Goal: Navigation & Orientation: Understand site structure

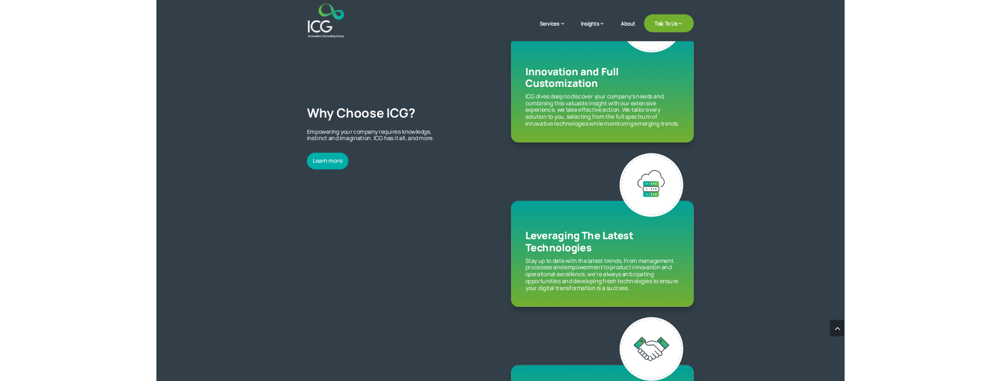
scroll to position [1283, 0]
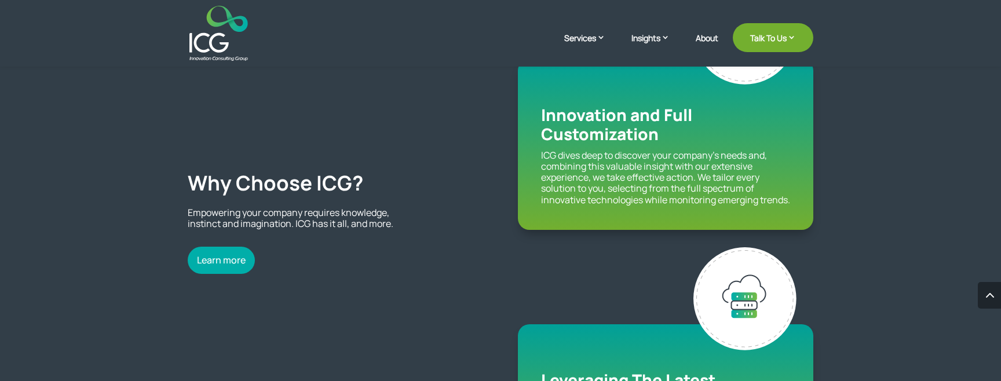
click at [456, 76] on div "Why Choose ICG? Empowering your company requires knowledge, instinct and imagin…" at bounding box center [501, 225] width 626 height 1091
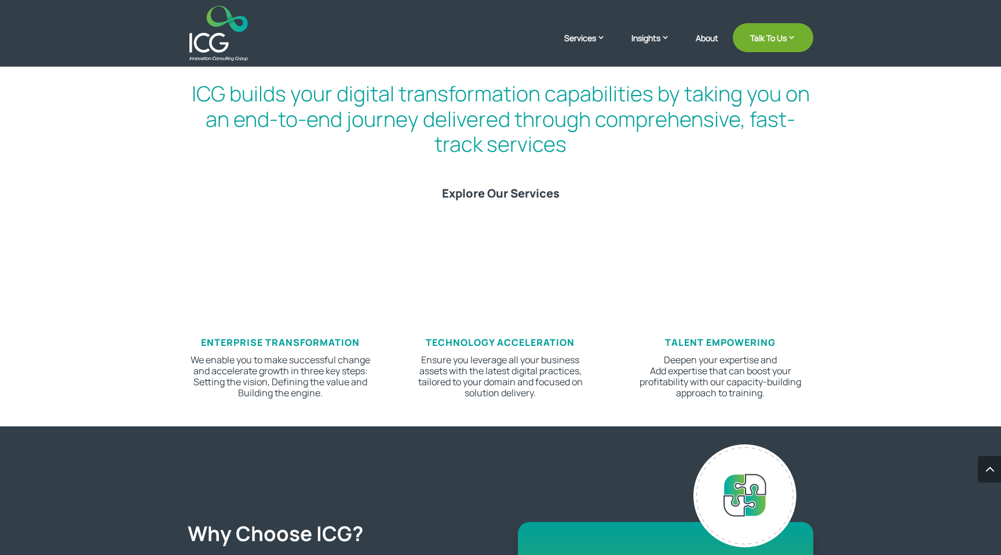
scroll to position [0, 0]
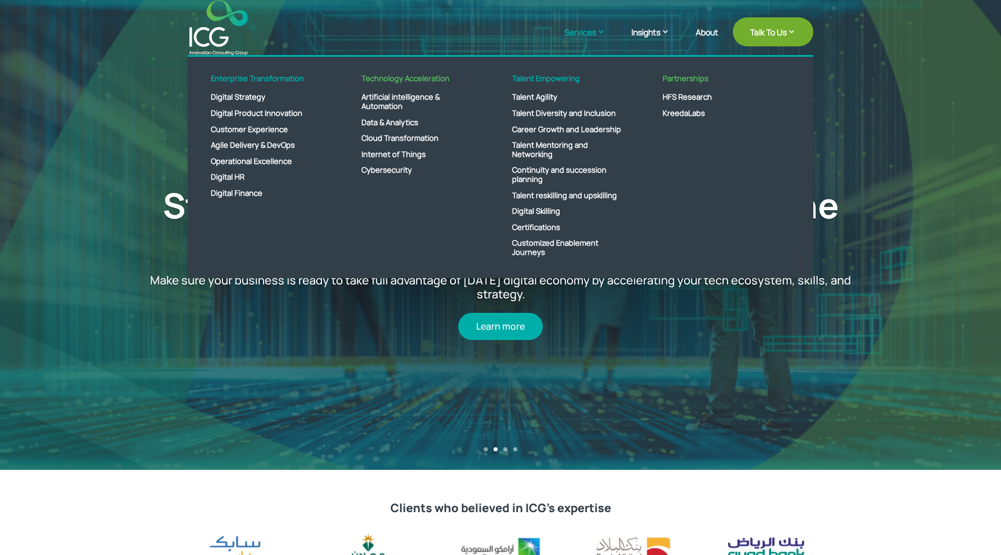
click at [582, 32] on link "Services" at bounding box center [590, 40] width 53 height 29
click at [537, 95] on link "Talent Agility" at bounding box center [566, 97] width 133 height 16
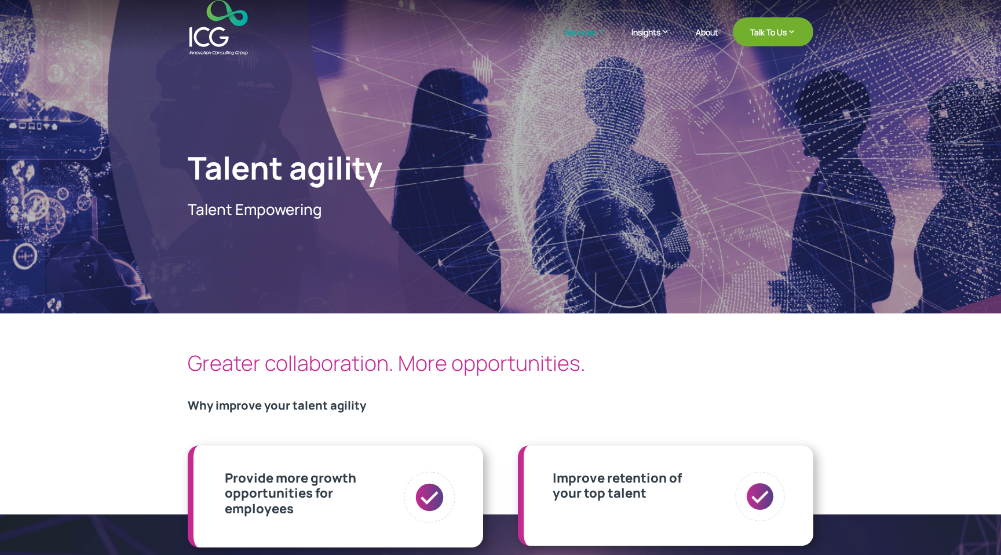
click at [218, 44] on img at bounding box center [218, 27] width 58 height 55
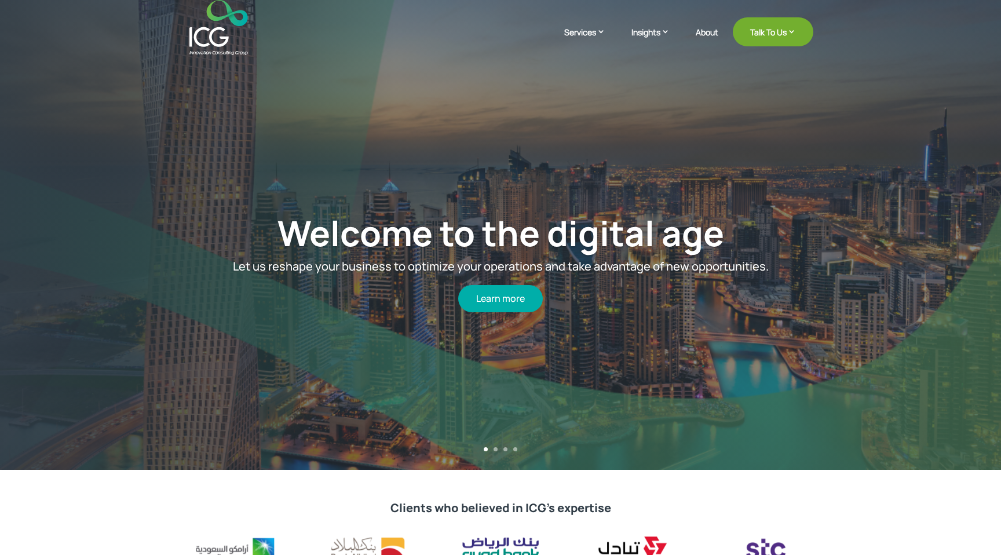
click at [459, 126] on div "Welcome to the digital age Let us reshape your business to optimize your operat…" at bounding box center [500, 262] width 881 height 360
click at [488, 225] on link "Welcome to the digital age" at bounding box center [500, 232] width 447 height 47
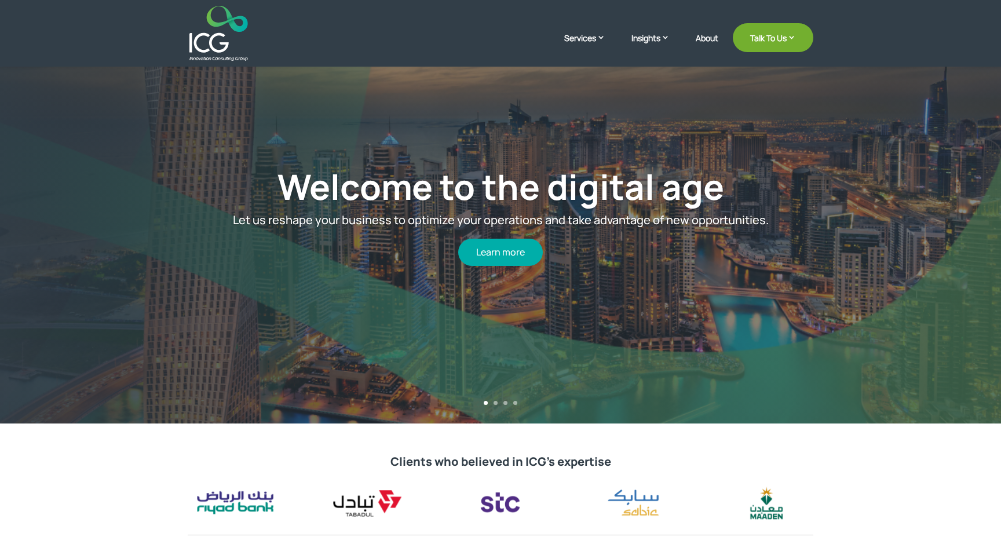
click at [488, 225] on span "Let us reshape your business to optimize your operations and take advantage of …" at bounding box center [501, 220] width 536 height 16
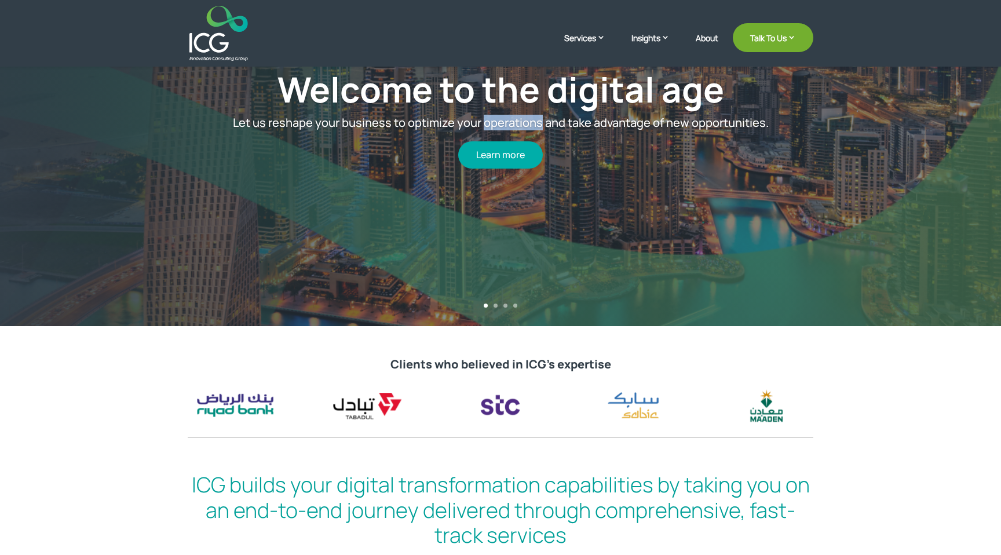
click at [488, 225] on div "Welcome to the digital age Let us reshape your business to optimize your operat…" at bounding box center [500, 118] width 881 height 360
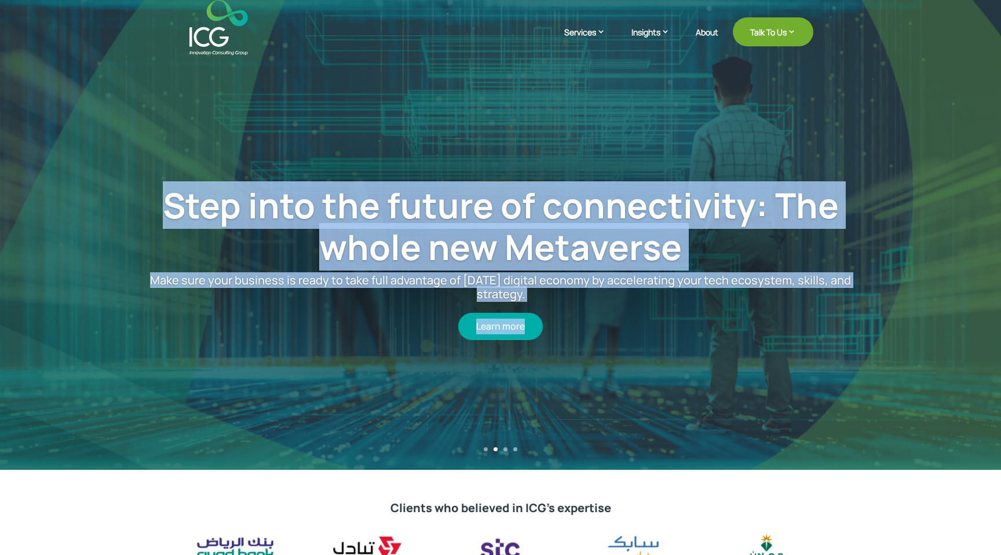
click at [427, 162] on div "Step into the future of connectivity: The whole new Metaverse Make sure your bu…" at bounding box center [500, 262] width 881 height 416
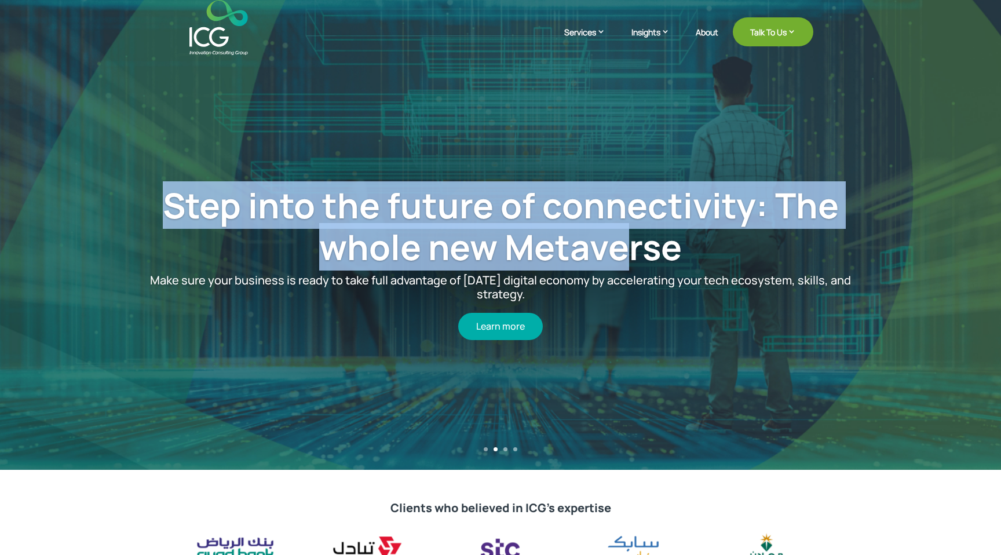
drag, startPoint x: 158, startPoint y: 194, endPoint x: 630, endPoint y: 238, distance: 474.1
click at [630, 238] on h1 "Step into the future of connectivity: The whole new Metaverse" at bounding box center [500, 228] width 740 height 89
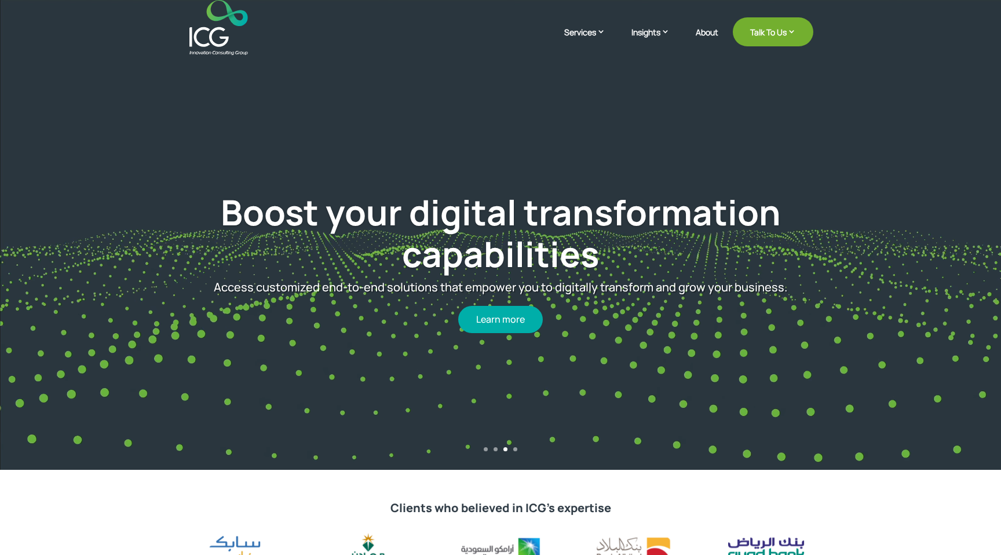
click at [570, 289] on span "Access customized end-to-end solutions that empower you to digitally transform …" at bounding box center [500, 287] width 573 height 16
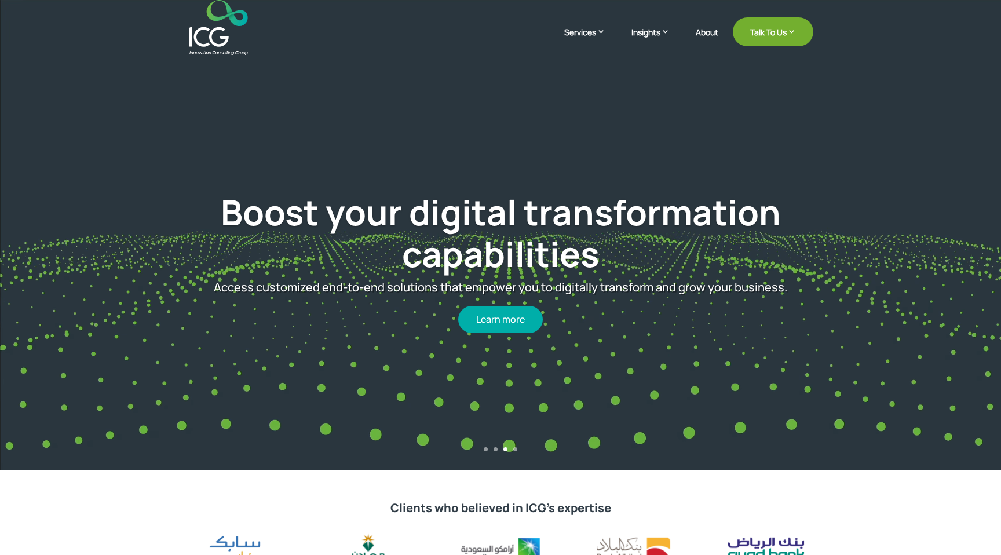
click at [570, 289] on span "Access customized end-to-end solutions that empower you to digitally transform …" at bounding box center [500, 287] width 573 height 16
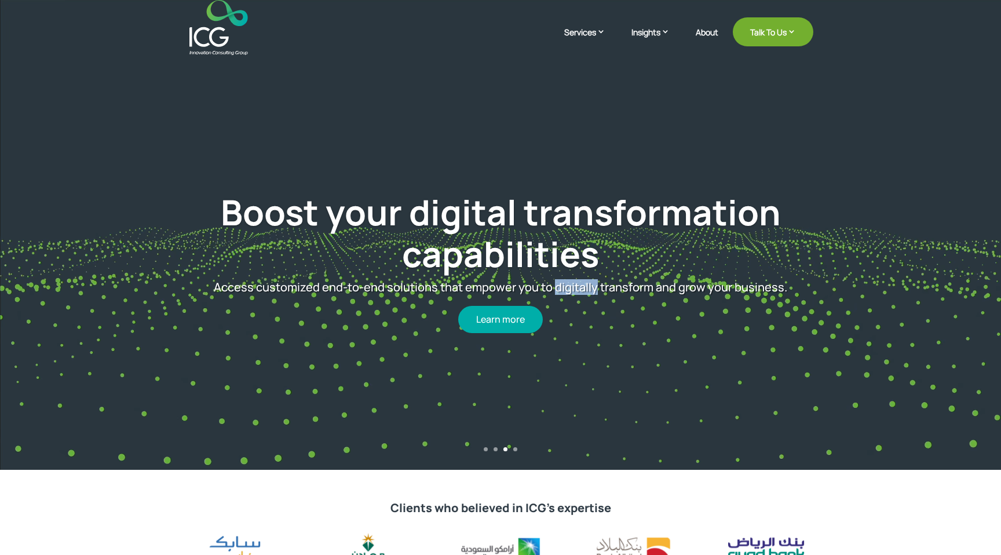
click at [570, 289] on span "Access customized end-to-end solutions that empower you to digitally transform …" at bounding box center [500, 287] width 573 height 16
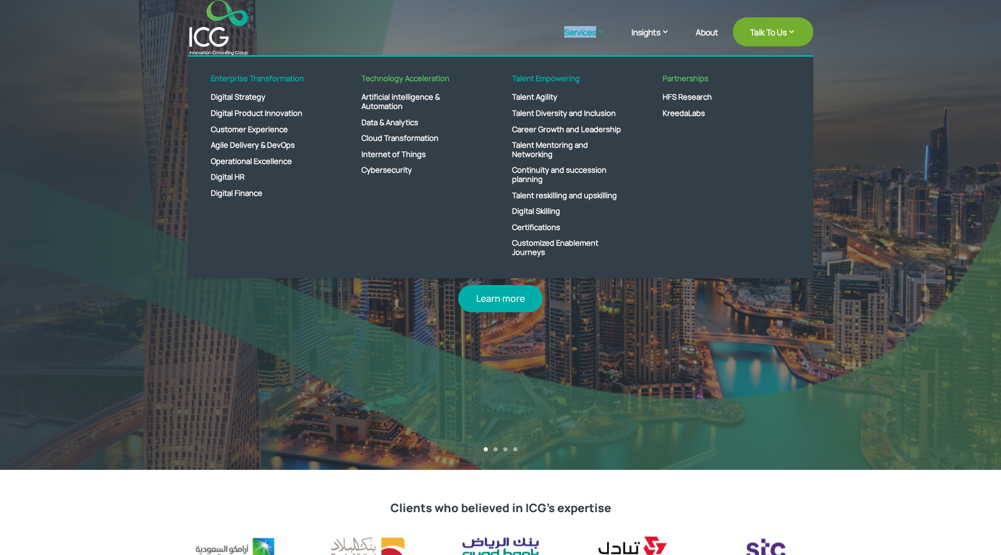
drag, startPoint x: 503, startPoint y: 52, endPoint x: 588, endPoint y: 38, distance: 86.9
click at [588, 38] on div "Services Enterprise Transformation Digital Strategy Digital Product Innovation …" at bounding box center [501, 27] width 626 height 55
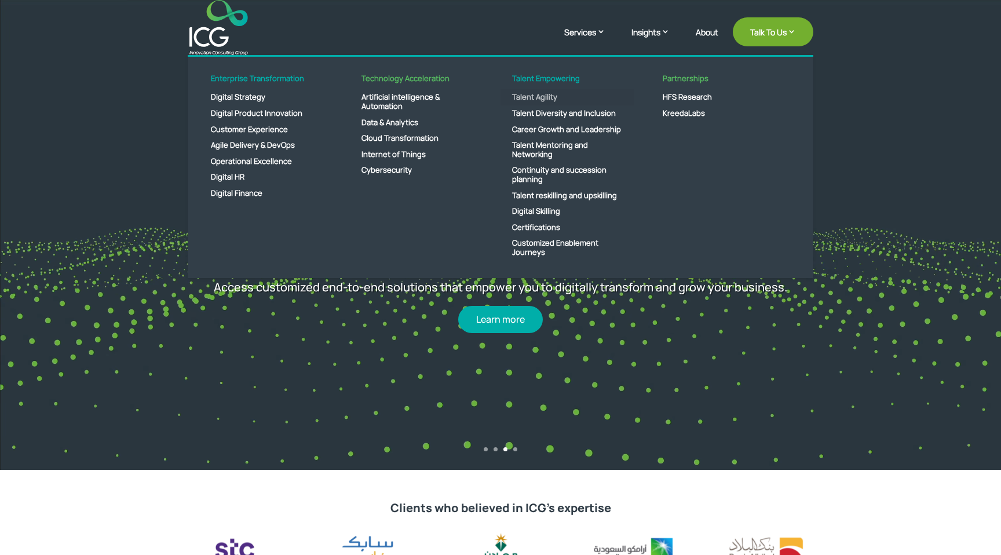
click at [543, 103] on link "Talent Agility" at bounding box center [566, 97] width 133 height 16
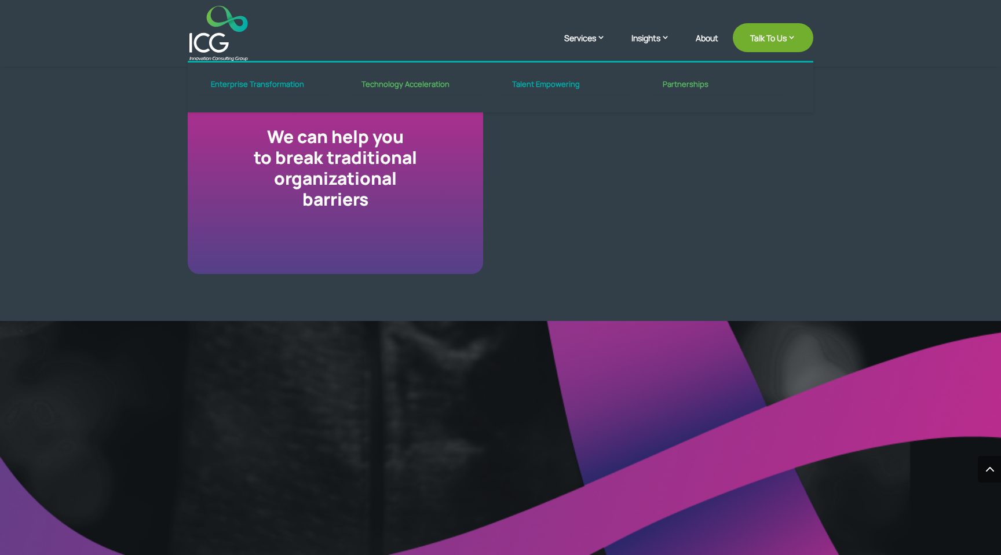
scroll to position [1067, 0]
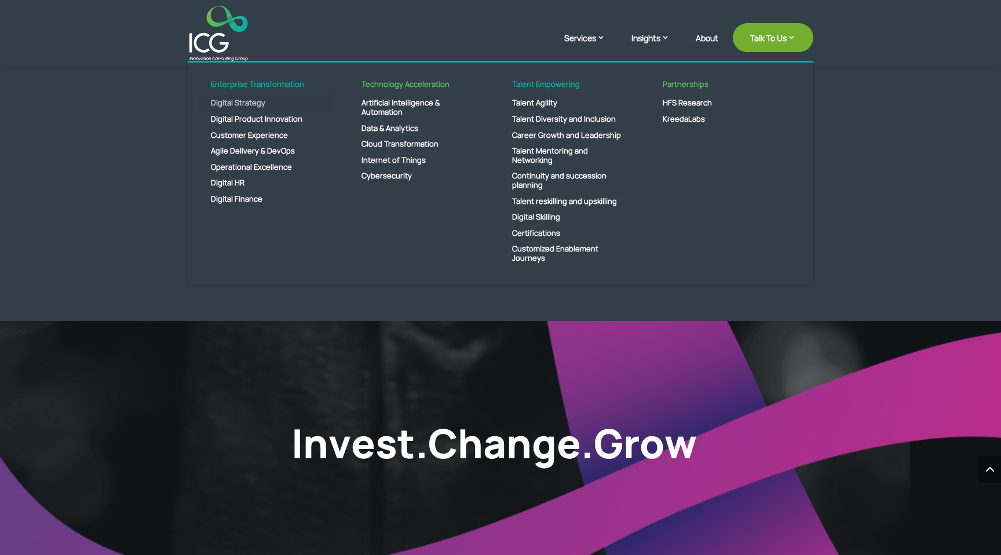
click at [240, 108] on link "Digital Strategy" at bounding box center [265, 103] width 133 height 16
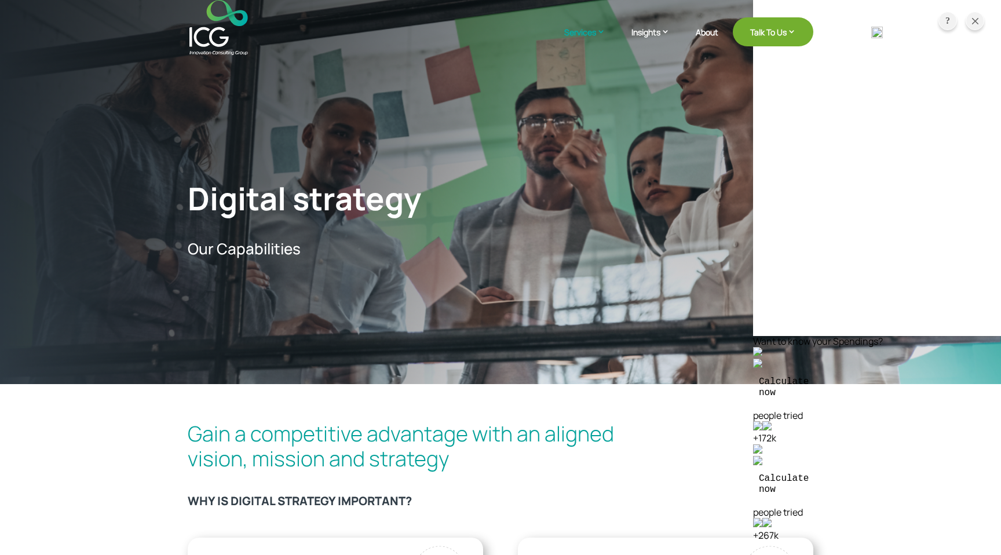
click at [225, 39] on img at bounding box center [218, 27] width 58 height 55
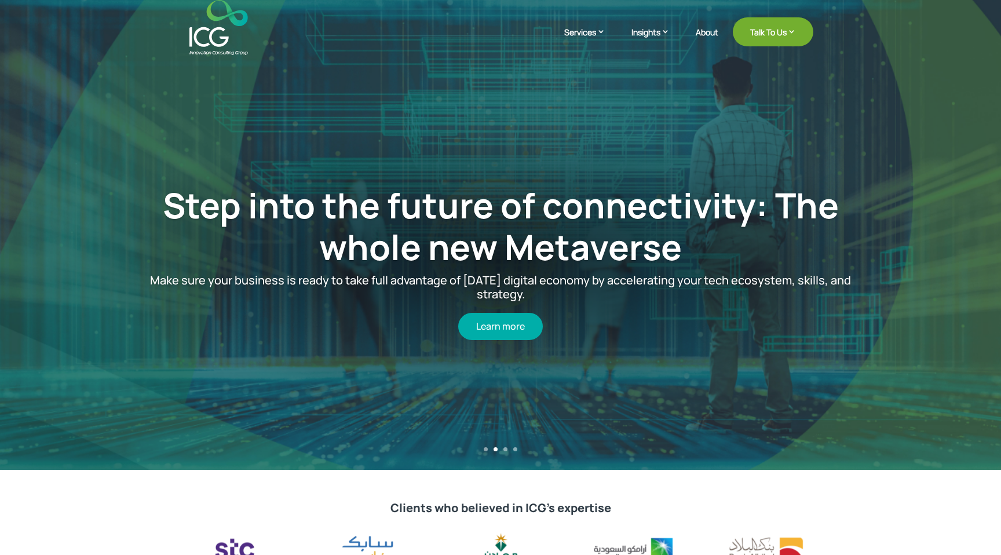
click at [504, 451] on link "3" at bounding box center [505, 449] width 4 height 4
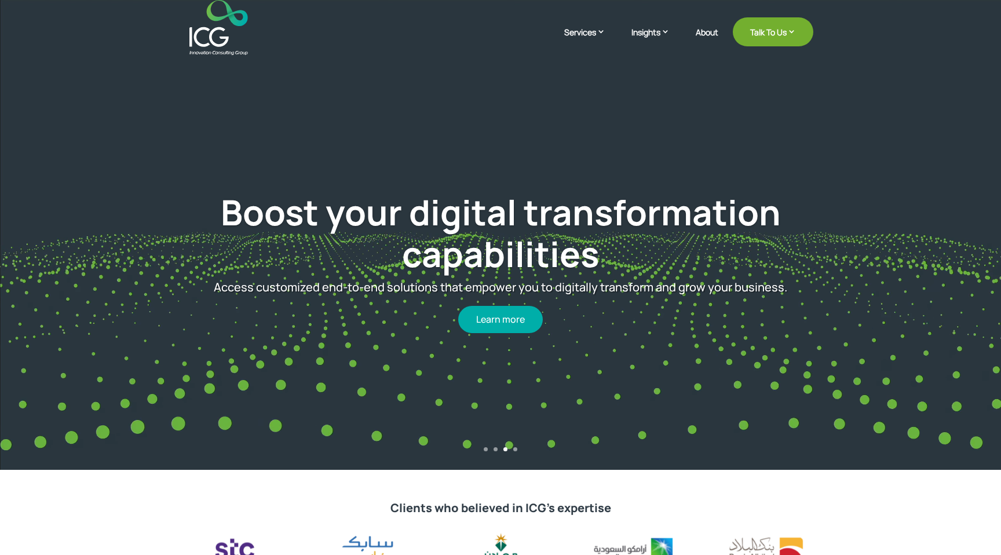
click at [515, 449] on link "4" at bounding box center [515, 449] width 4 height 4
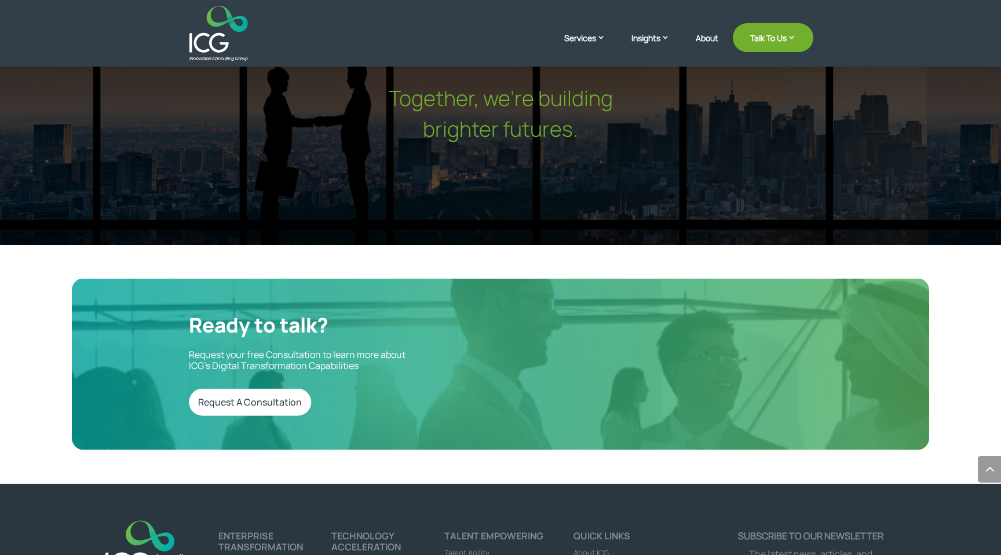
scroll to position [3639, 0]
